Goal: Task Accomplishment & Management: Use online tool/utility

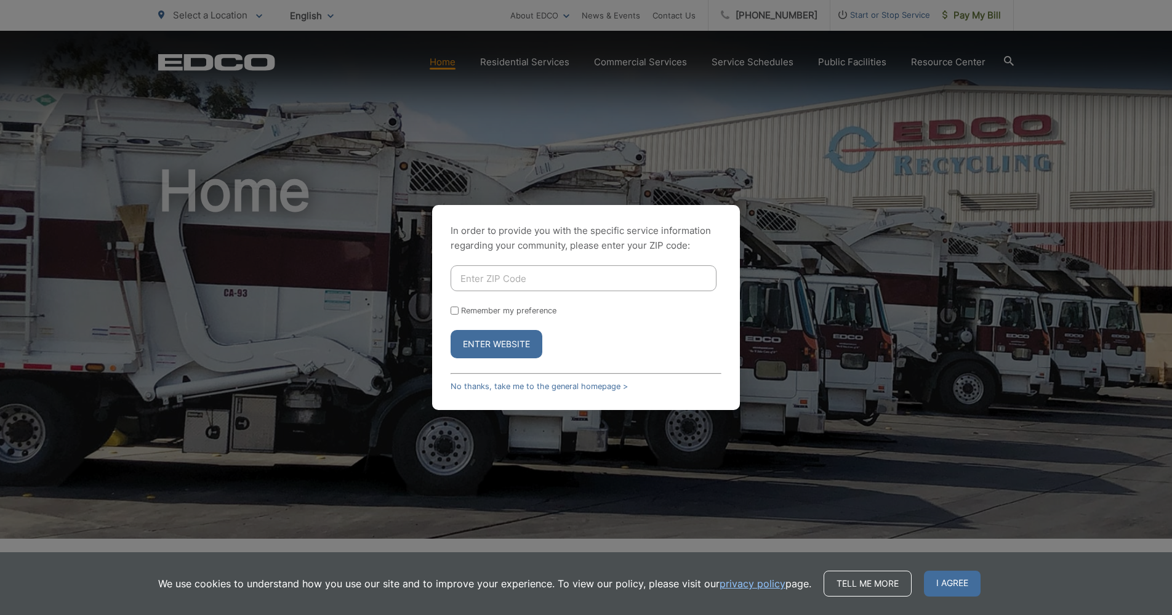
click at [483, 271] on input "Enter ZIP Code" at bounding box center [584, 278] width 266 height 26
type input "92109"
click at [454, 310] on input "Remember my preference" at bounding box center [455, 311] width 8 height 8
checkbox input "true"
click at [486, 343] on button "Enter Website" at bounding box center [497, 344] width 92 height 28
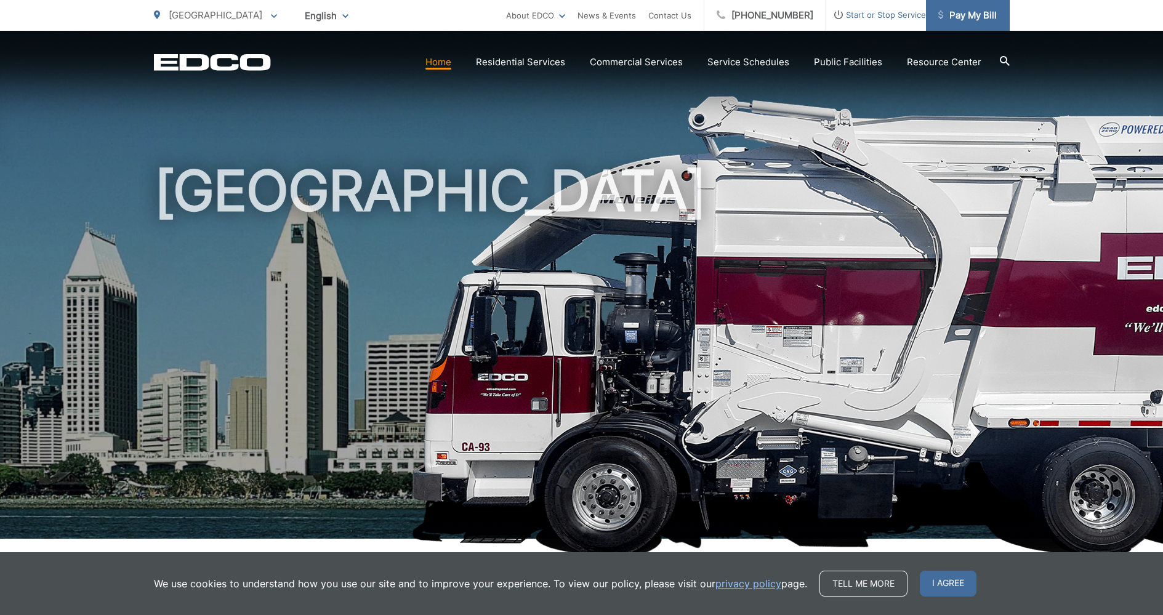
click at [971, 12] on span "Pay My Bill" at bounding box center [967, 15] width 58 height 15
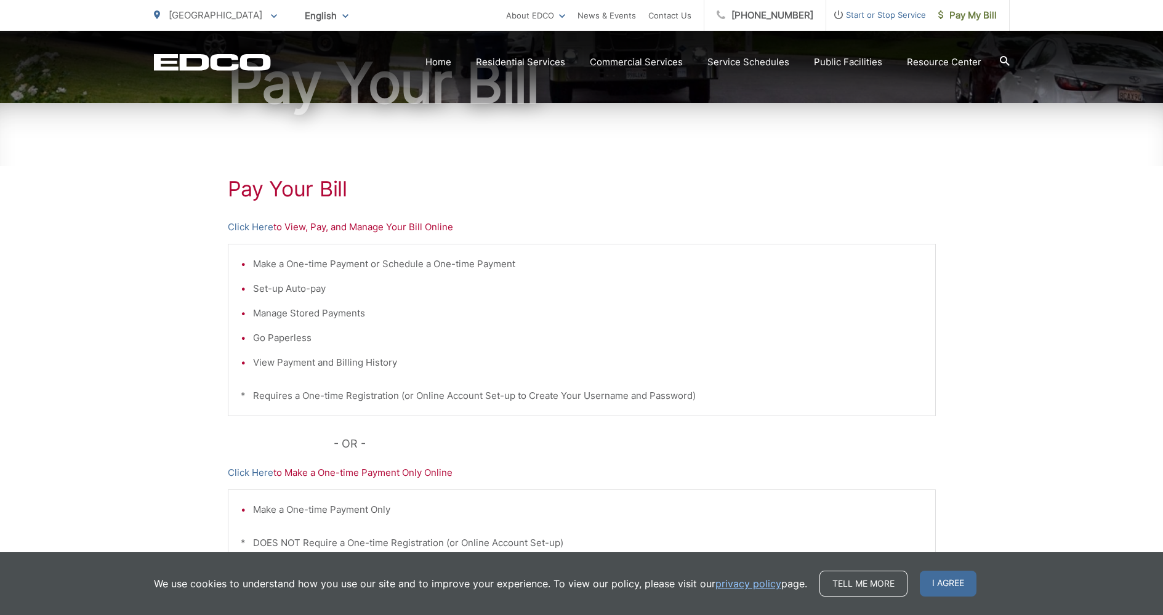
scroll to position [260, 0]
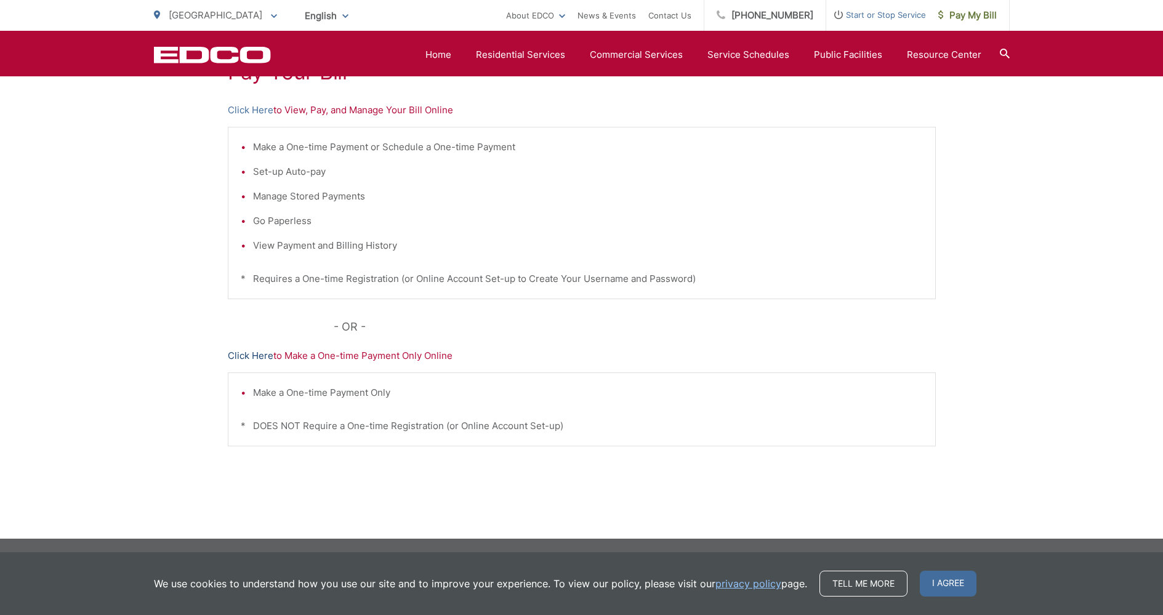
click at [257, 353] on link "Click Here" at bounding box center [251, 355] width 46 height 15
